Goal: Task Accomplishment & Management: Manage account settings

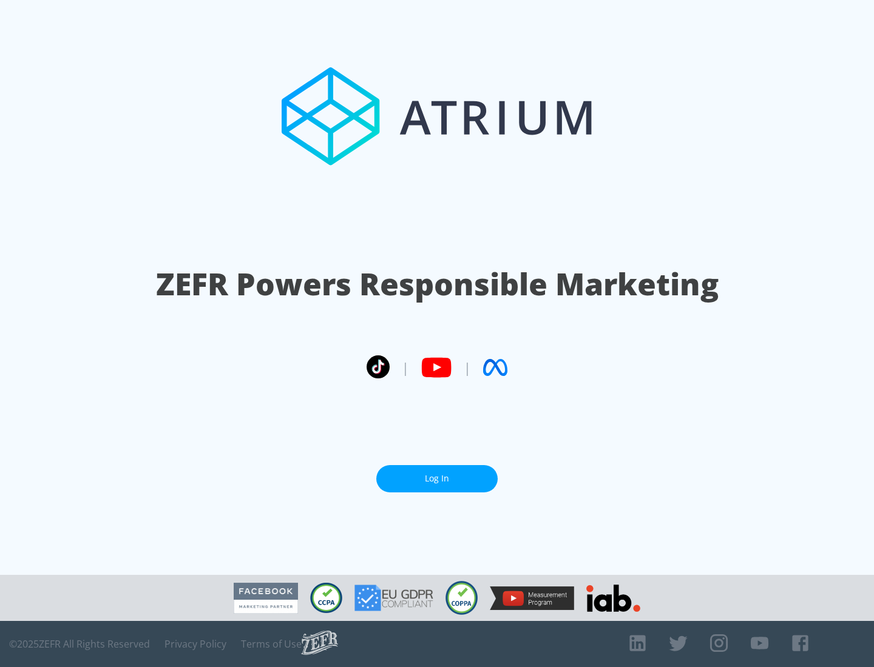
click at [437, 474] on link "Log In" at bounding box center [436, 478] width 121 height 27
